Goal: Information Seeking & Learning: Learn about a topic

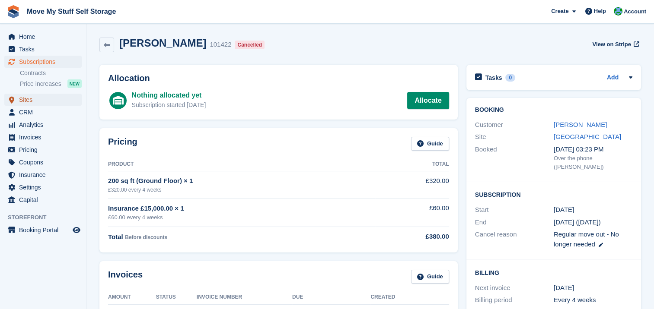
click at [29, 100] on span "Sites" at bounding box center [45, 100] width 52 height 12
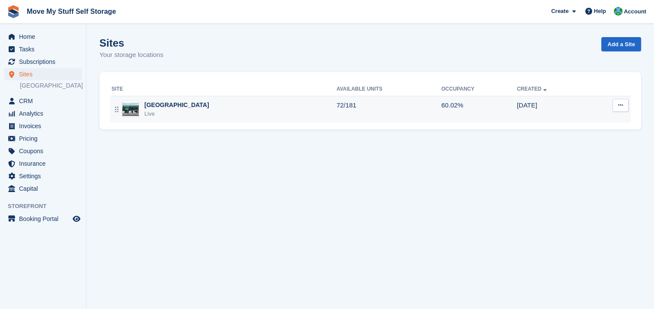
click at [156, 108] on div "[GEOGRAPHIC_DATA]" at bounding box center [176, 105] width 65 height 9
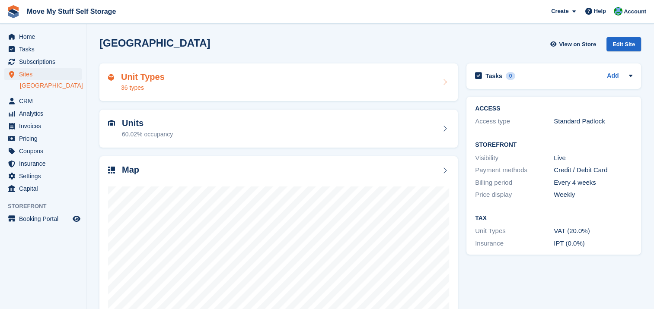
click at [164, 79] on div "Unit Types 36 types" at bounding box center [278, 82] width 341 height 21
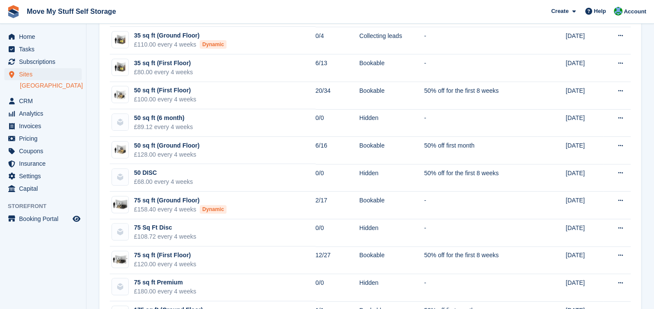
scroll to position [255, 0]
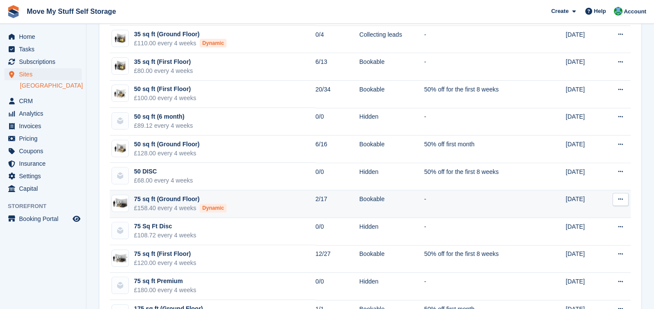
click at [175, 200] on div "75 sq ft (Ground Floor)" at bounding box center [180, 199] width 92 height 9
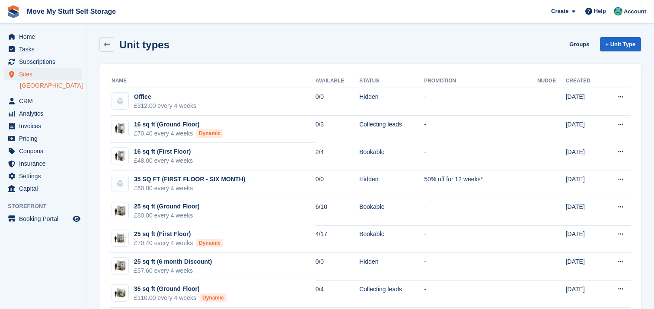
scroll to position [255, 0]
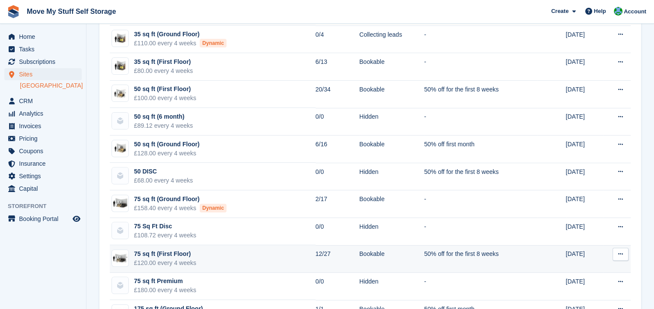
click at [166, 254] on div "75 sq ft (First Floor)" at bounding box center [165, 254] width 62 height 9
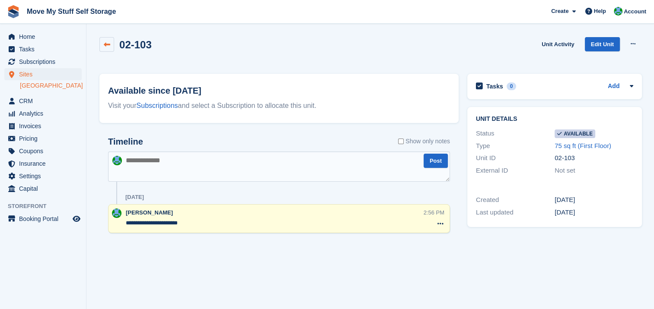
click at [106, 43] on icon at bounding box center [107, 44] width 6 height 6
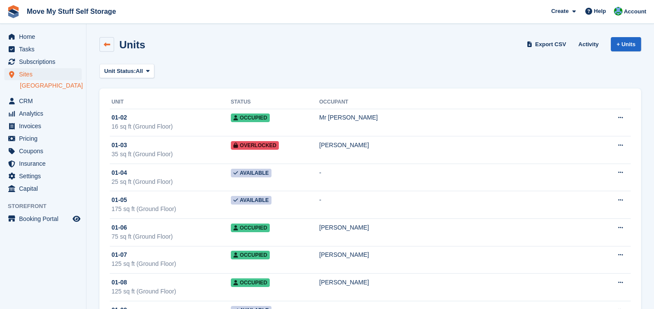
click at [106, 46] on icon at bounding box center [107, 44] width 6 height 6
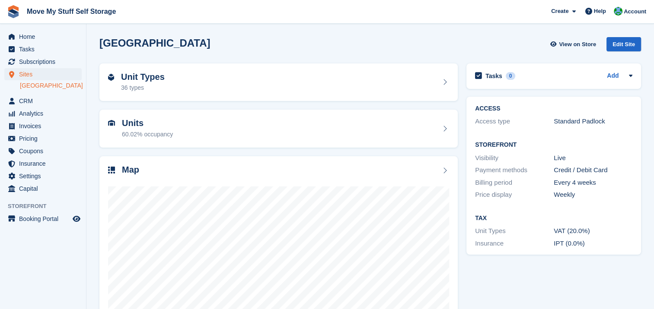
click at [127, 85] on div "36 types" at bounding box center [143, 87] width 44 height 9
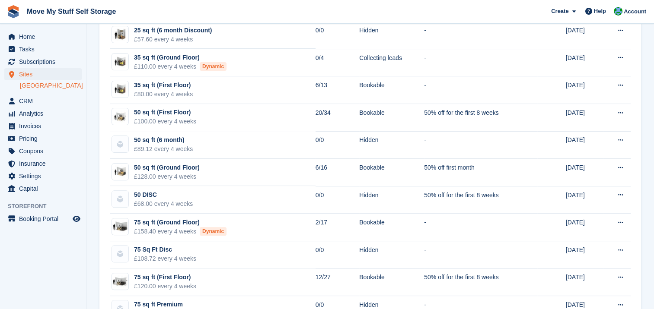
scroll to position [232, 0]
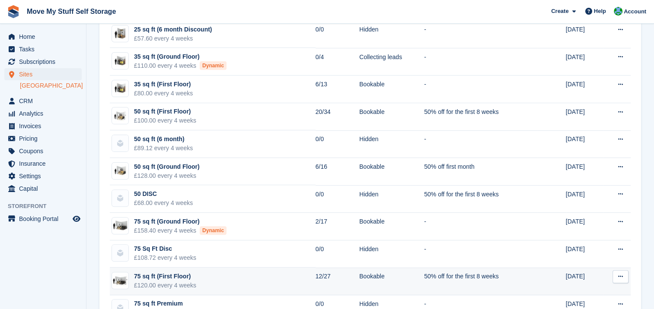
click at [167, 275] on div "75 sq ft (First Floor)" at bounding box center [165, 276] width 62 height 9
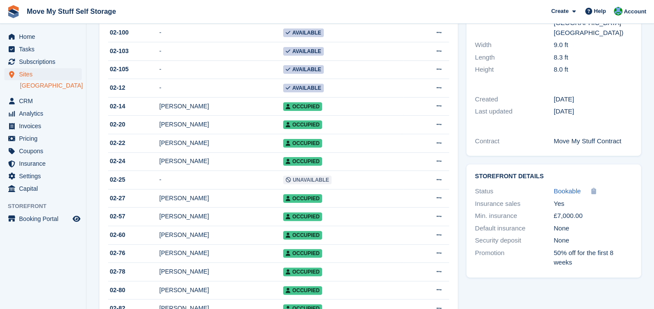
scroll to position [204, 0]
